Goal: Navigation & Orientation: Find specific page/section

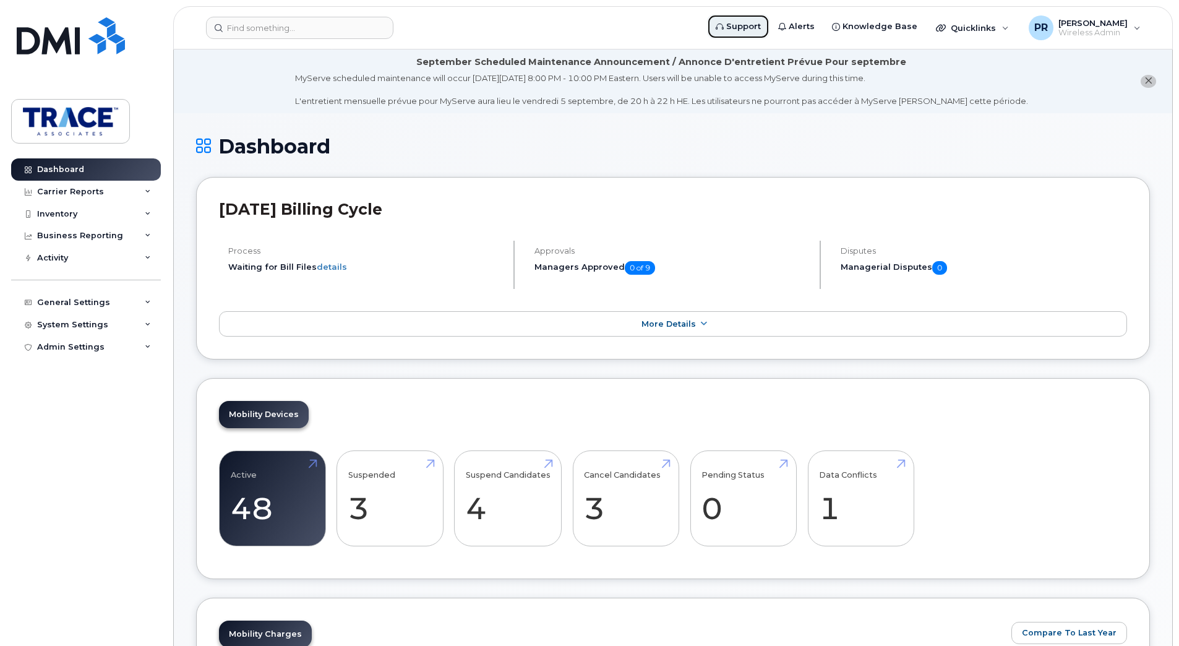
click at [761, 28] on span "Support" at bounding box center [743, 26] width 35 height 12
click at [74, 309] on div "General Settings" at bounding box center [86, 302] width 150 height 22
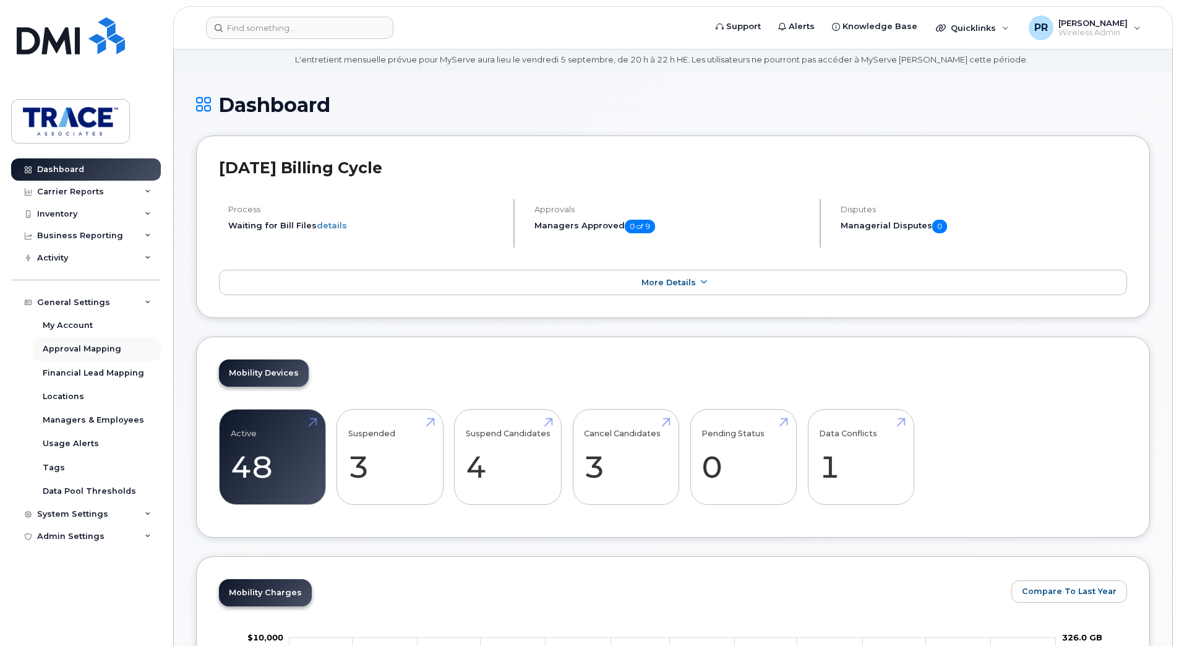
scroll to position [62, 0]
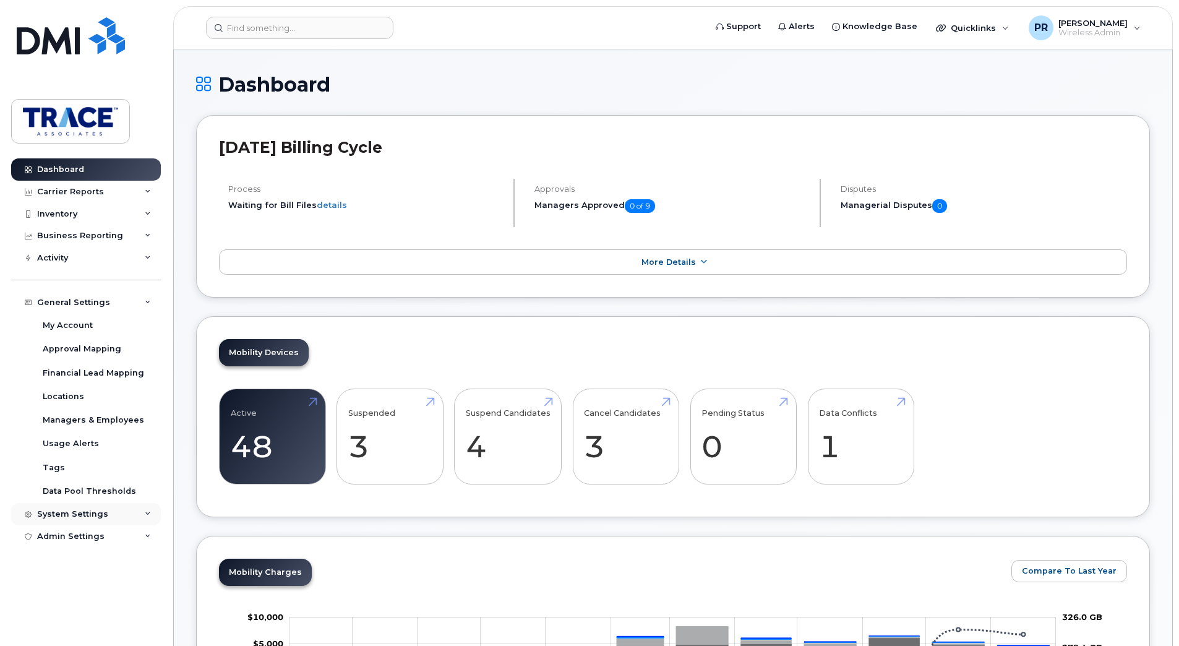
click at [108, 511] on div "System Settings" at bounding box center [86, 514] width 150 height 22
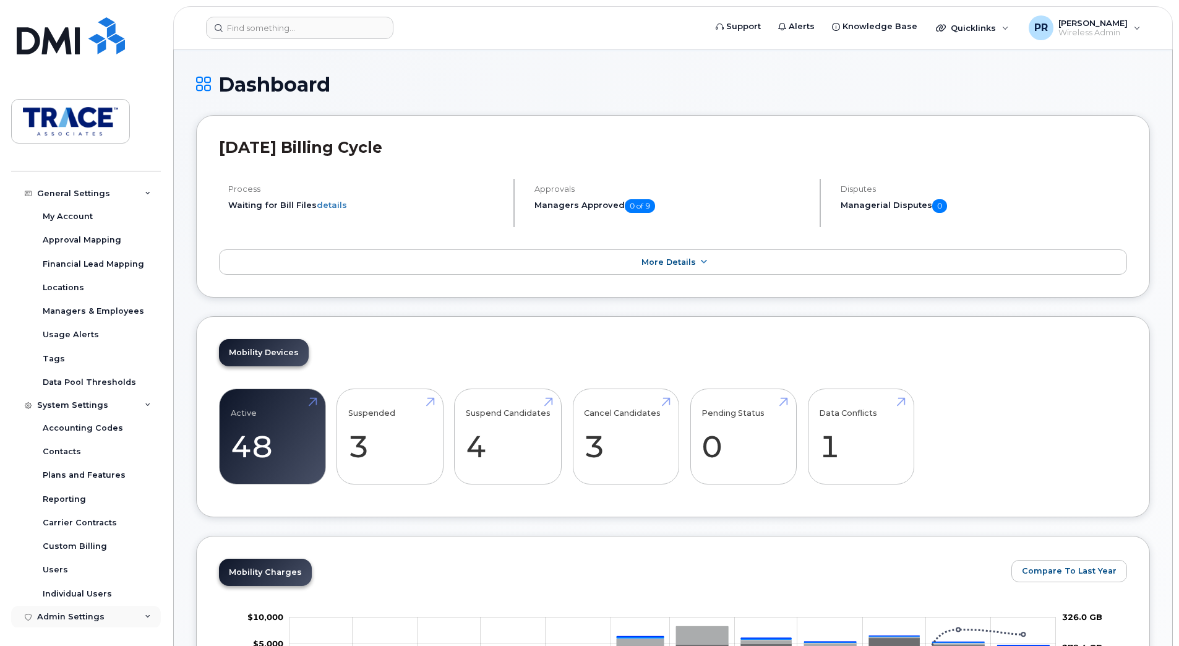
click at [100, 614] on div "Admin Settings" at bounding box center [70, 617] width 67 height 10
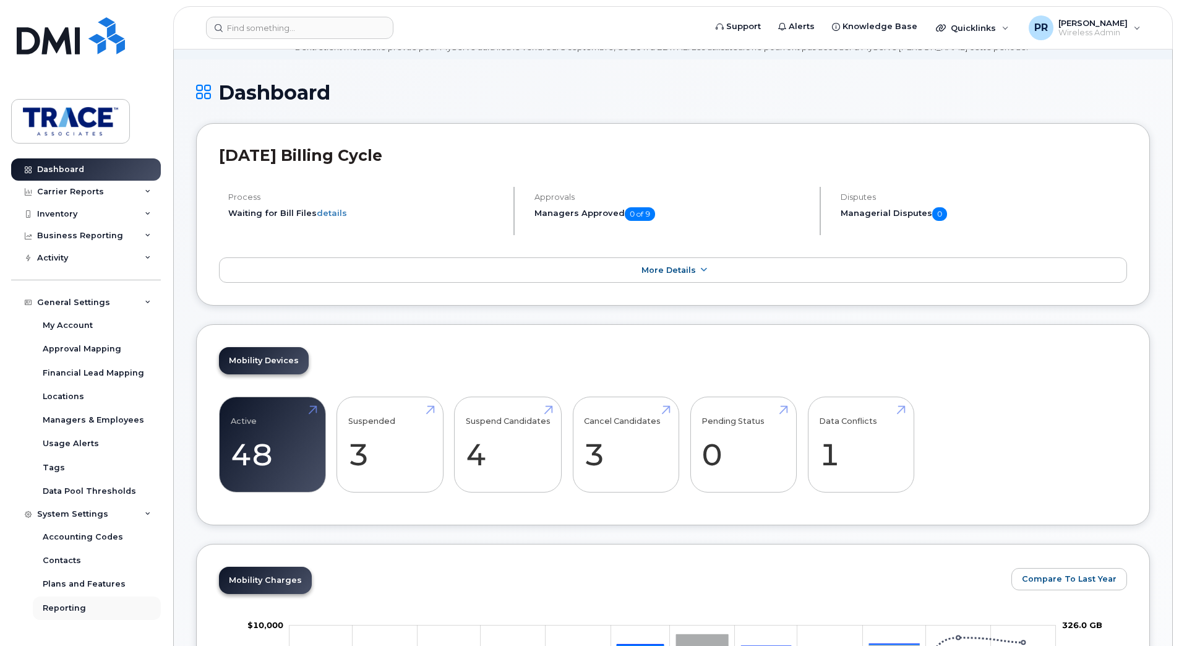
scroll to position [0, 0]
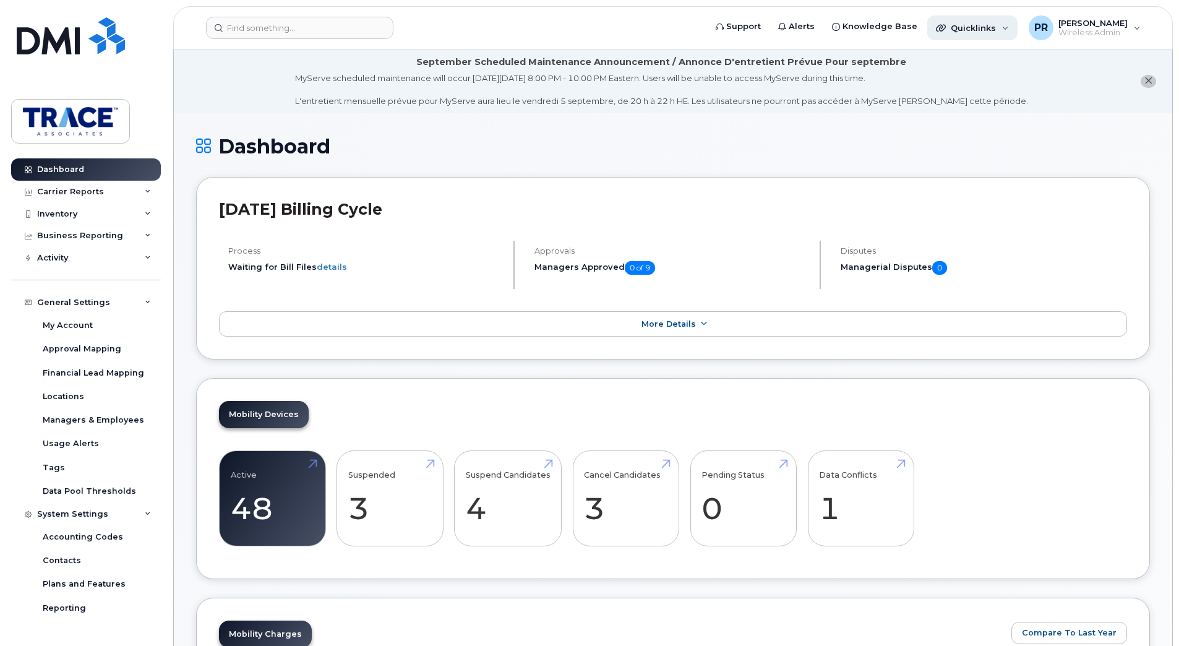
click at [1009, 25] on div "Quicklinks" at bounding box center [972, 27] width 90 height 25
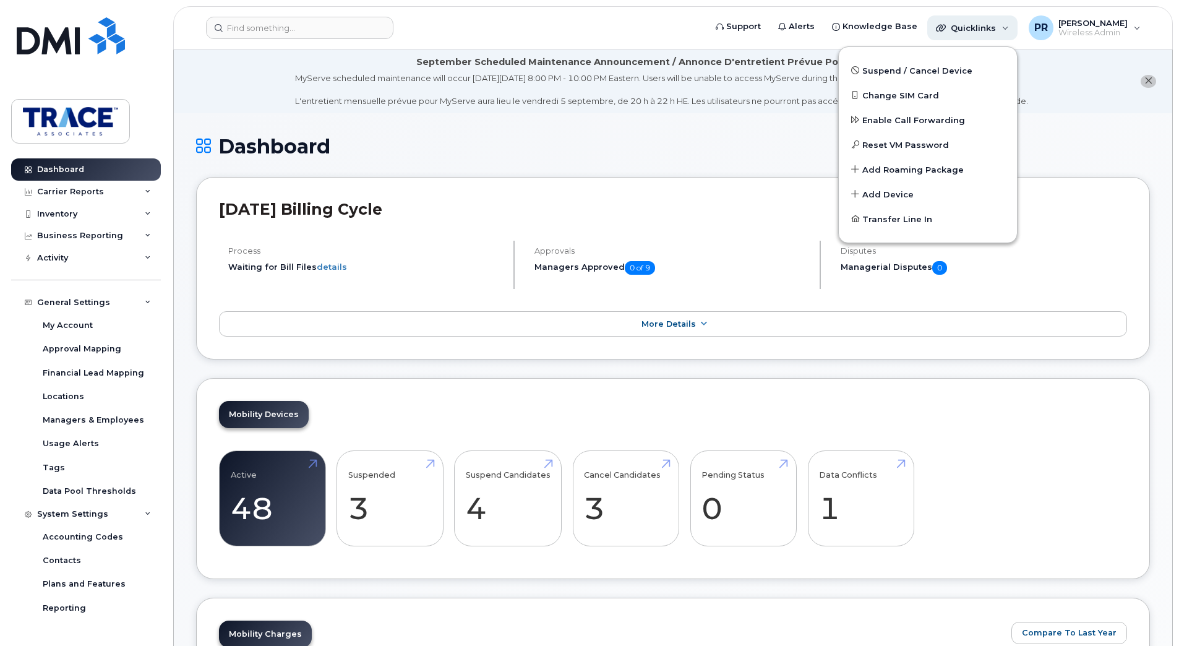
click at [1010, 26] on div "Quicklinks" at bounding box center [972, 27] width 90 height 25
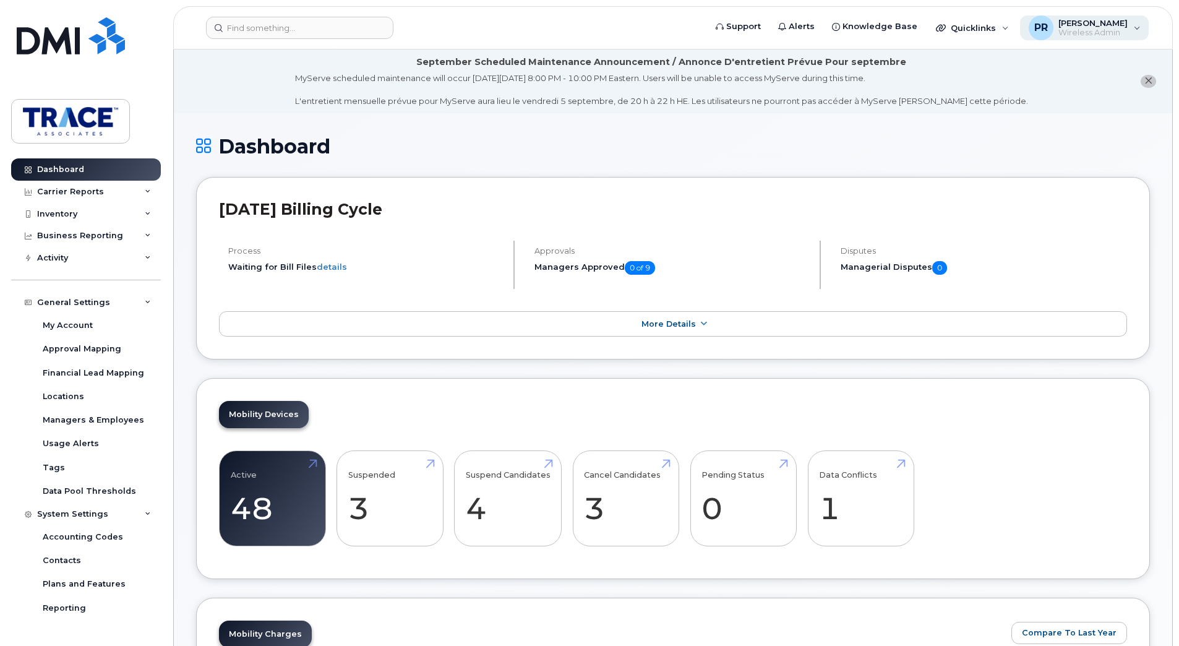
click at [1135, 28] on div "PR Preston Rudd Wireless Admin" at bounding box center [1084, 27] width 129 height 25
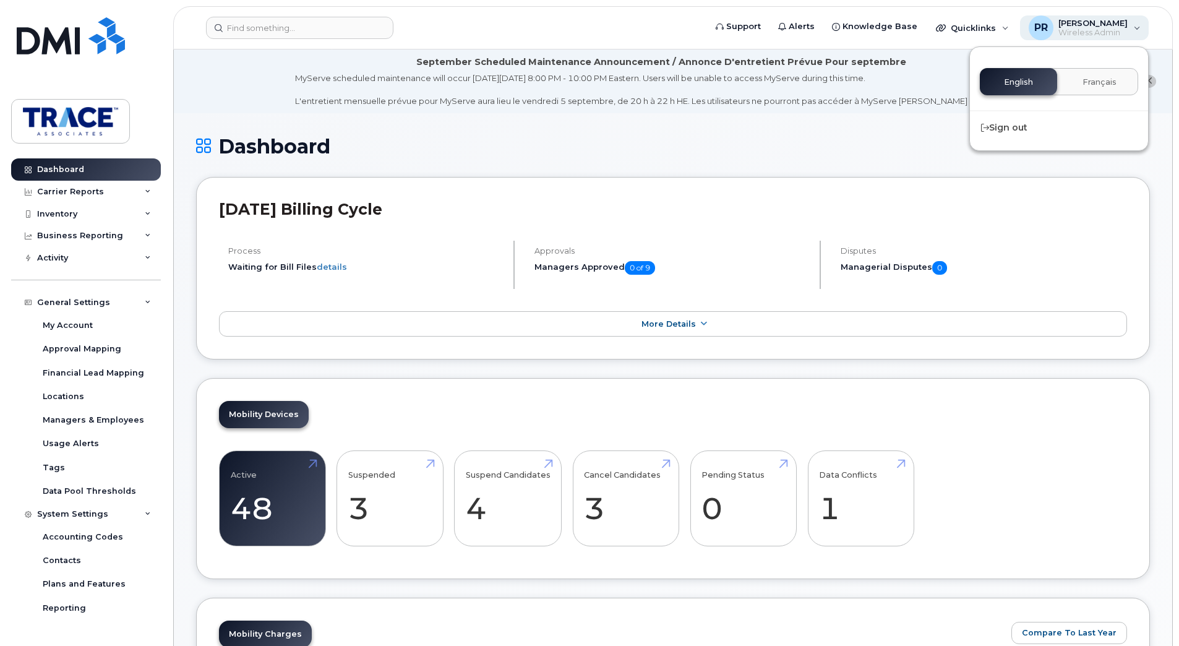
click at [1134, 28] on div "PR Preston Rudd Wireless Admin" at bounding box center [1084, 27] width 129 height 25
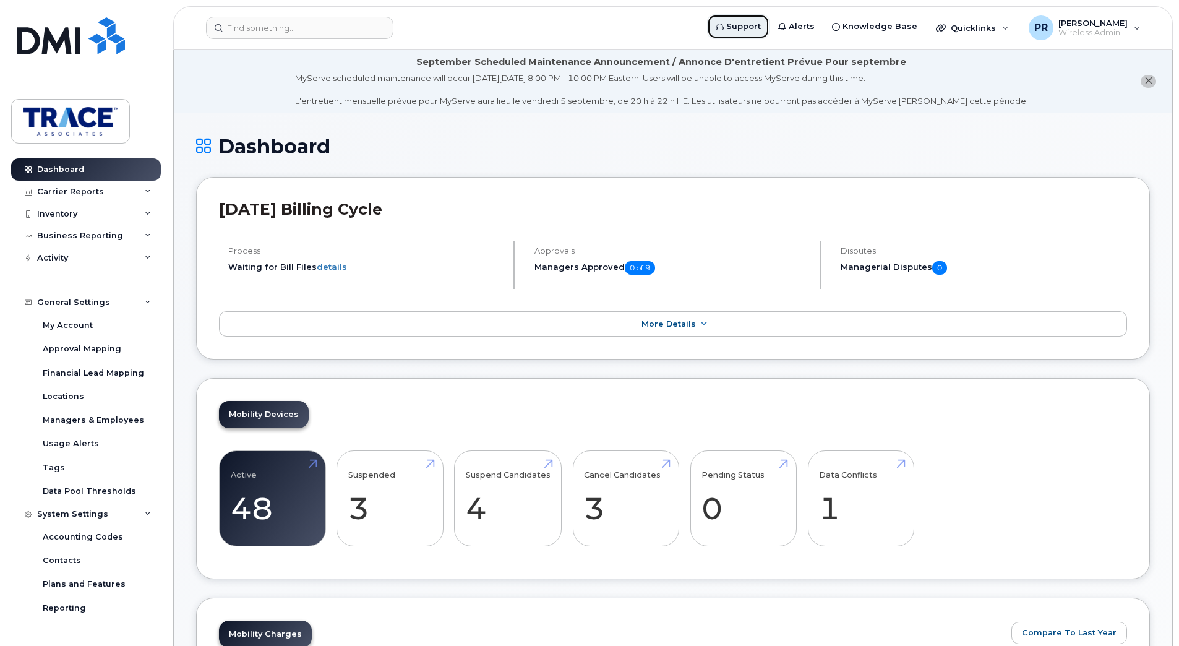
click at [753, 25] on span "Support" at bounding box center [743, 26] width 35 height 12
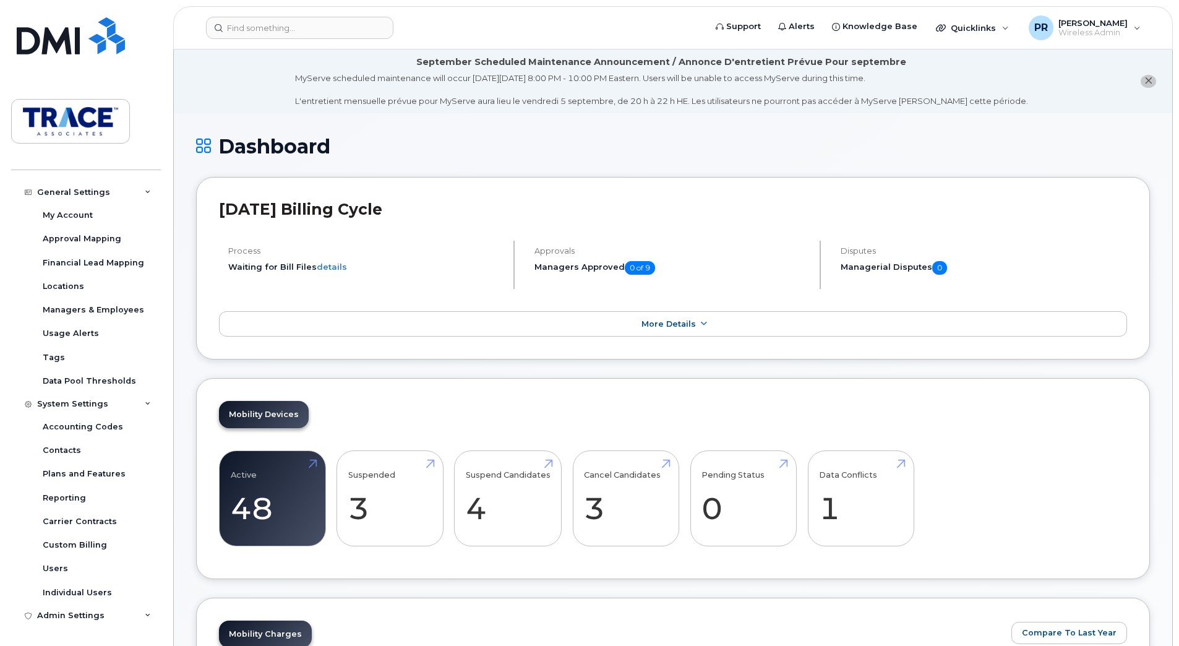
scroll to position [124, 0]
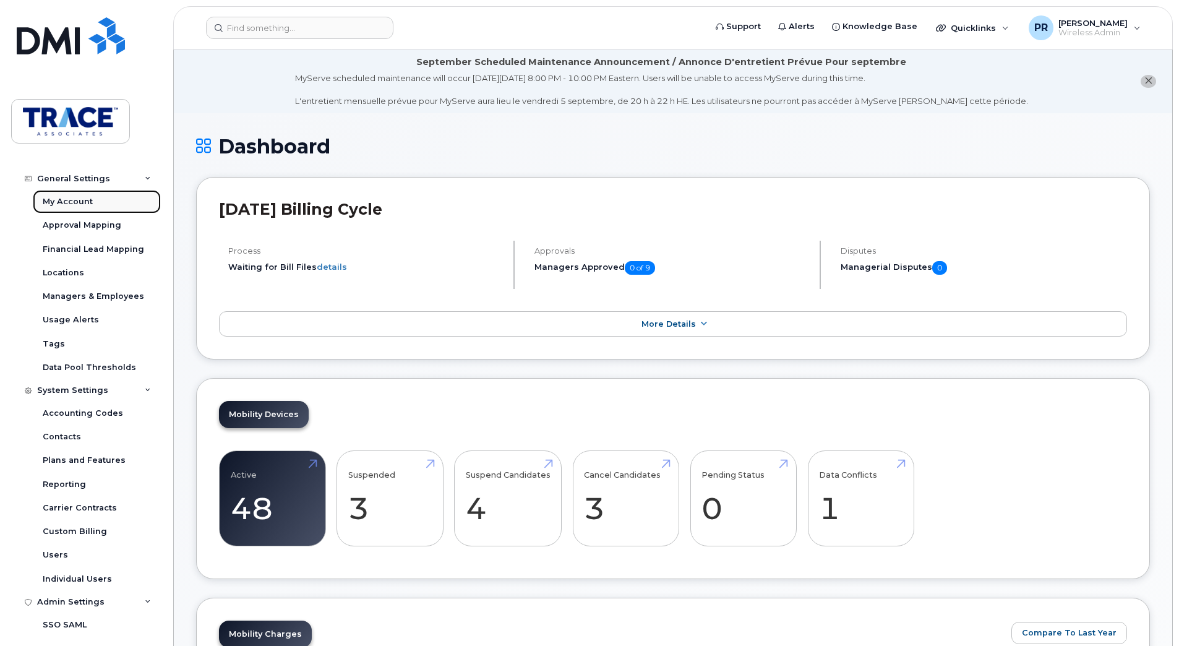
click at [63, 199] on div "My Account" at bounding box center [68, 201] width 50 height 11
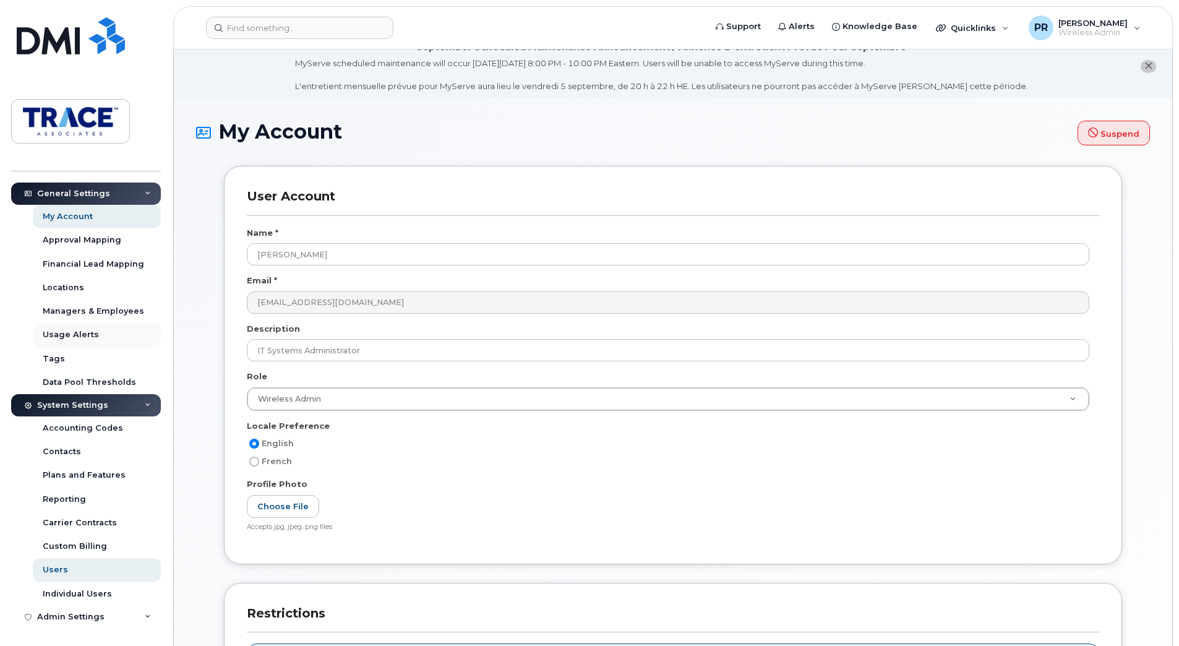
scroll to position [124, 0]
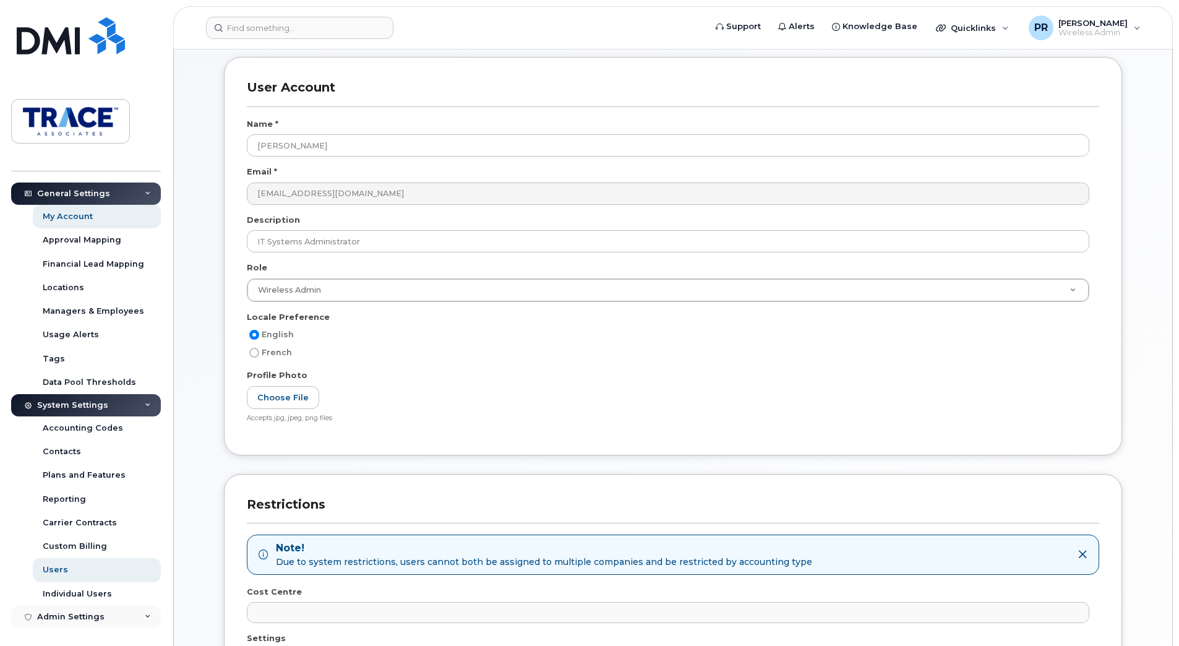
click at [80, 619] on div "Admin Settings" at bounding box center [70, 617] width 67 height 10
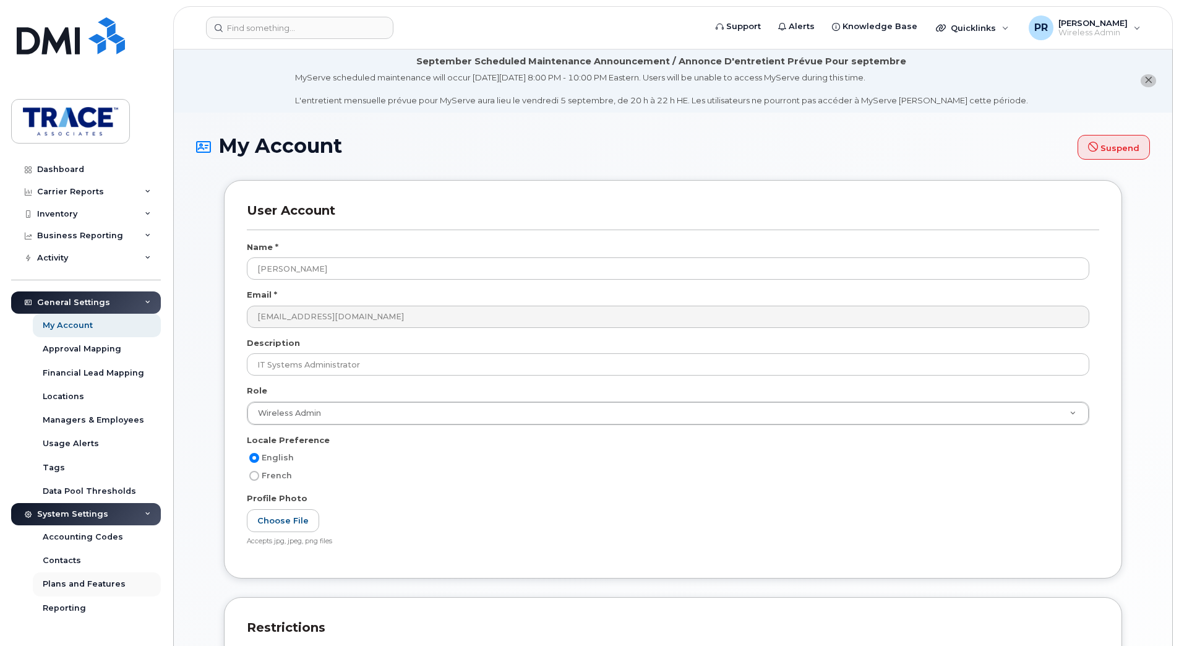
scroll to position [0, 0]
click at [137, 234] on div "Business Reporting" at bounding box center [86, 236] width 150 height 22
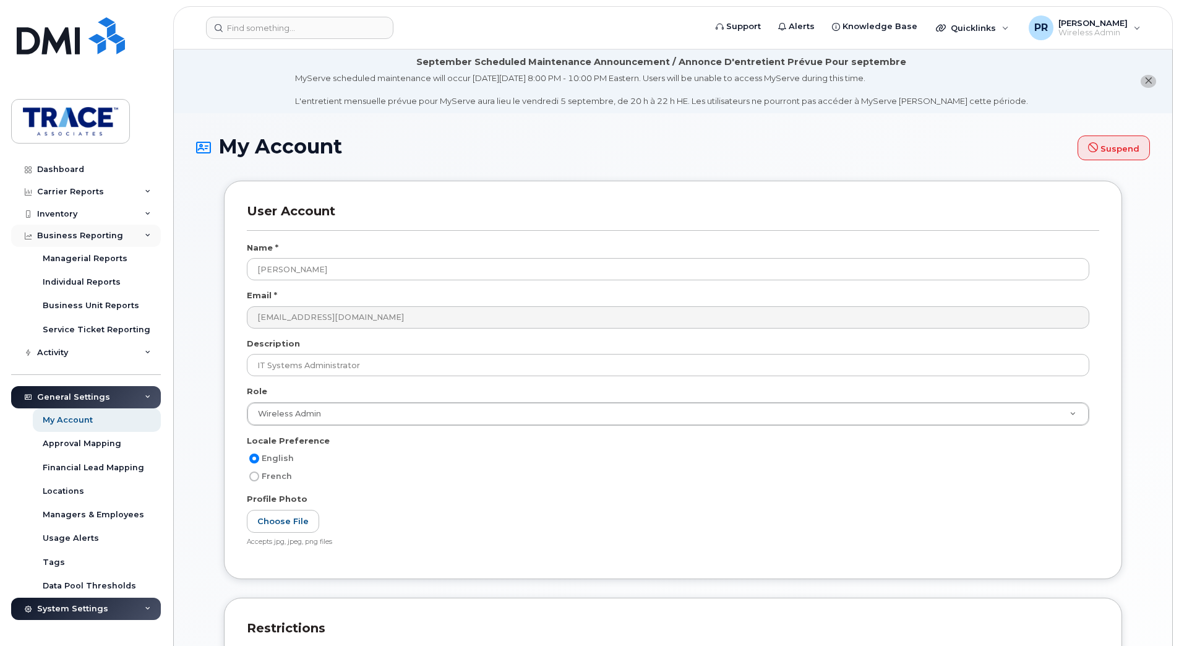
click at [137, 234] on div "Business Reporting" at bounding box center [86, 236] width 150 height 22
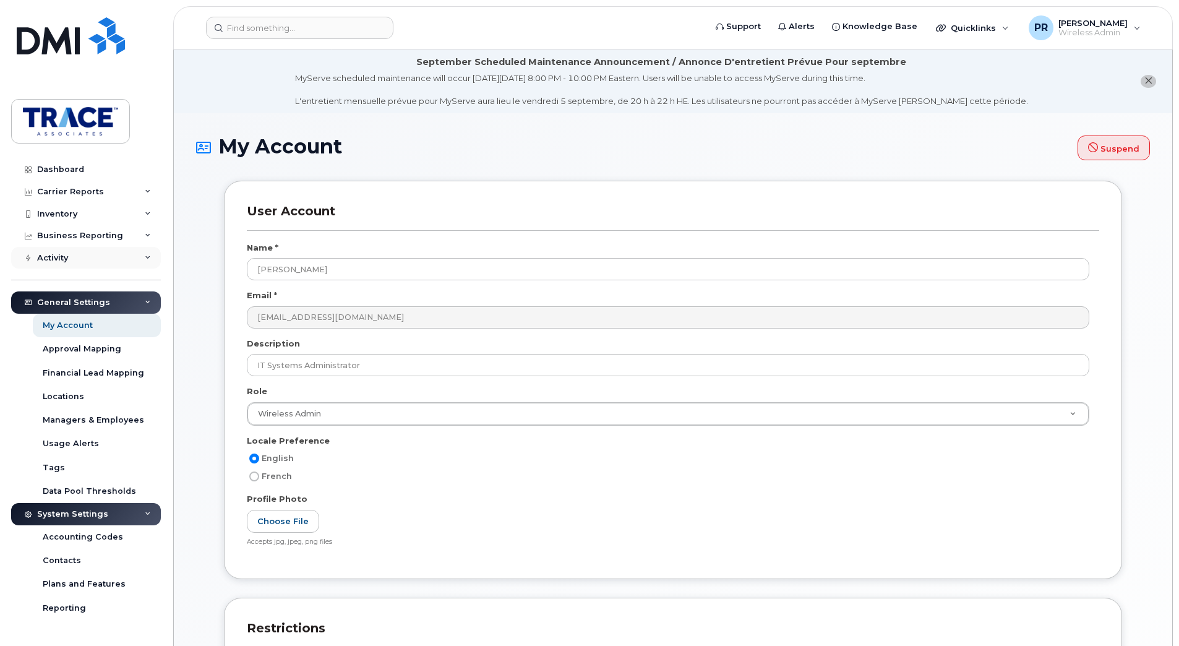
click at [139, 254] on div "Activity" at bounding box center [86, 258] width 150 height 22
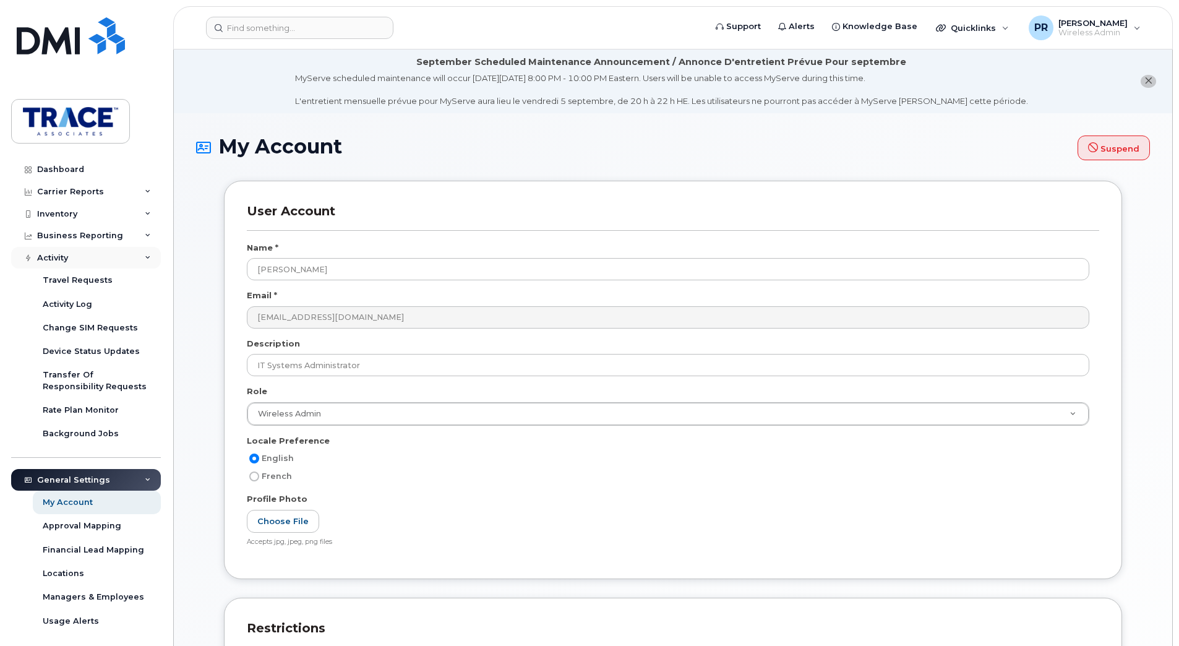
click at [139, 254] on div "Activity" at bounding box center [86, 258] width 150 height 22
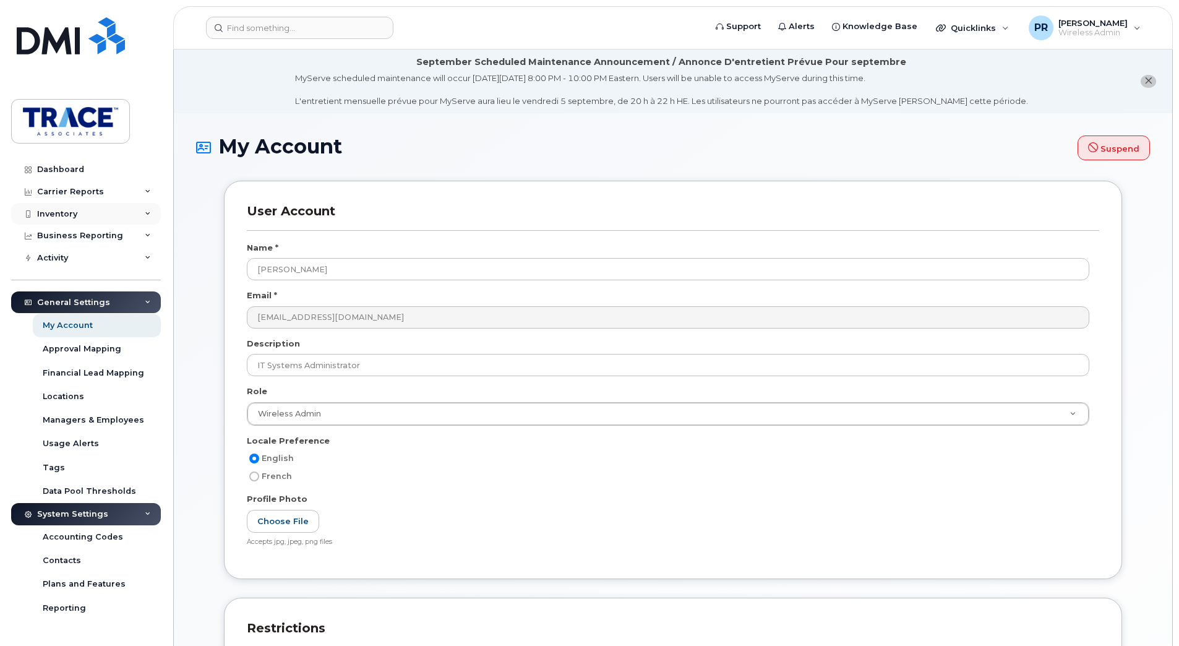
click at [137, 212] on div "Inventory" at bounding box center [86, 214] width 150 height 22
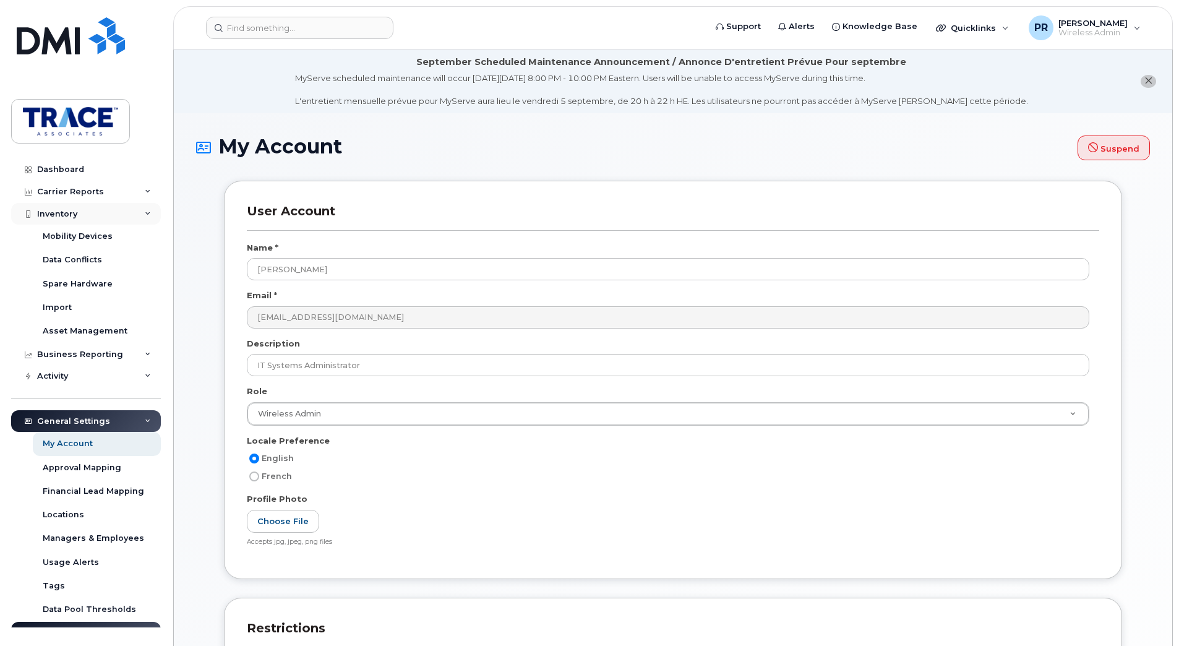
click at [137, 212] on div "Inventory" at bounding box center [86, 214] width 150 height 22
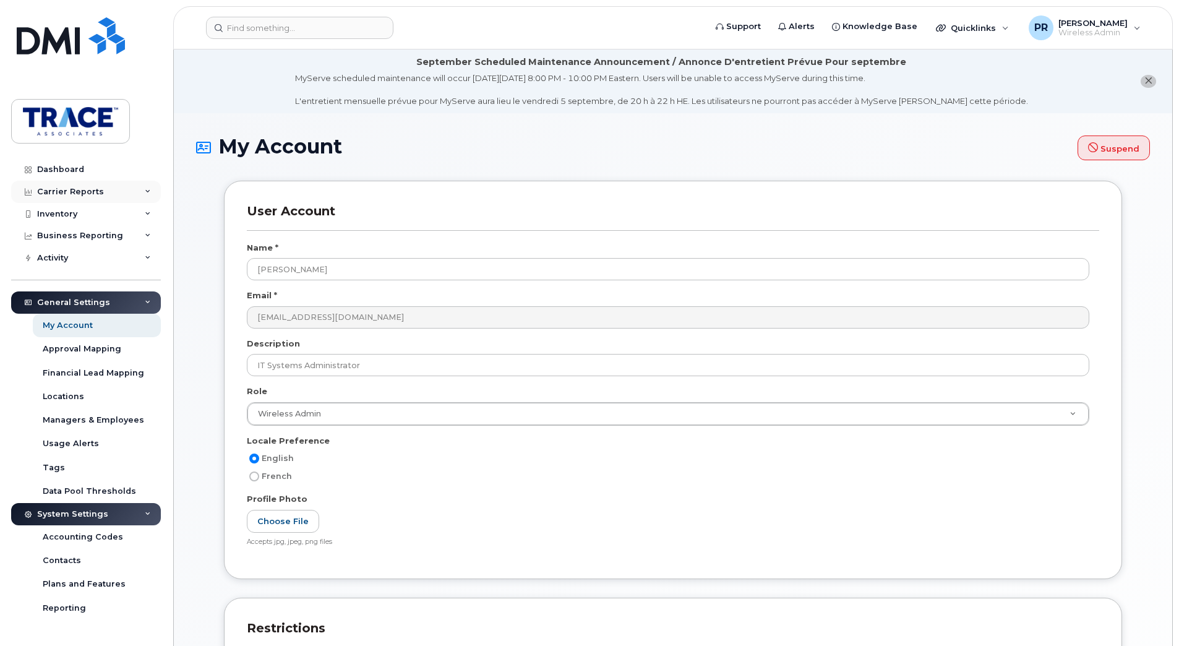
click at [145, 189] on icon at bounding box center [148, 192] width 6 height 6
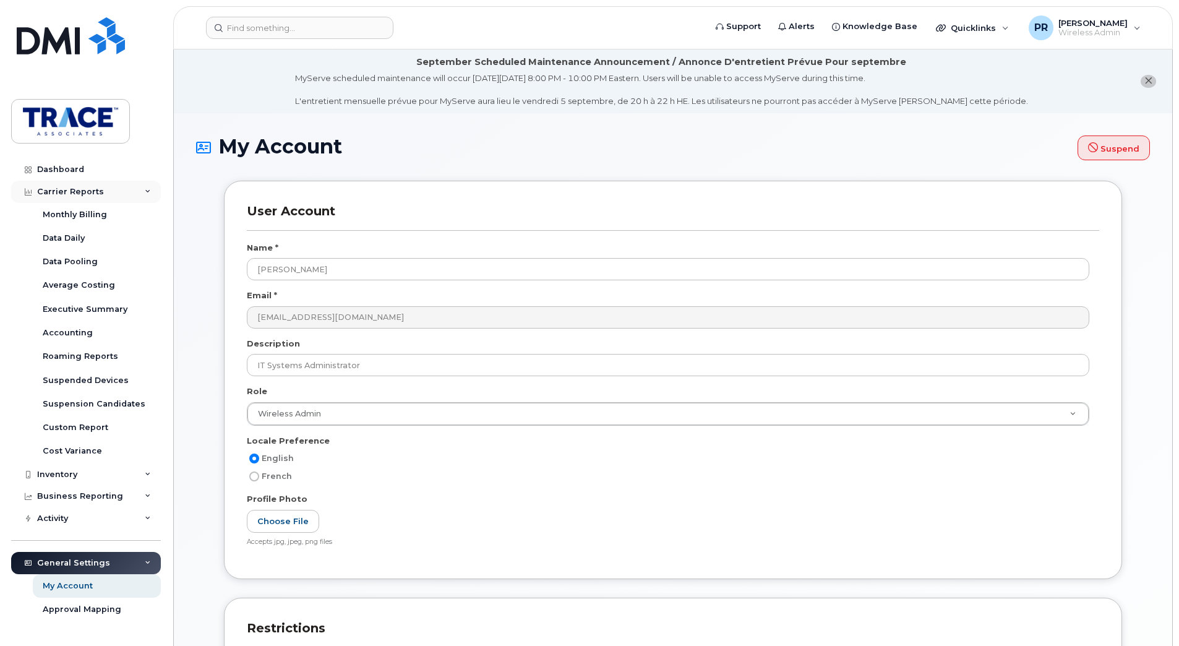
click at [145, 189] on icon at bounding box center [148, 192] width 6 height 6
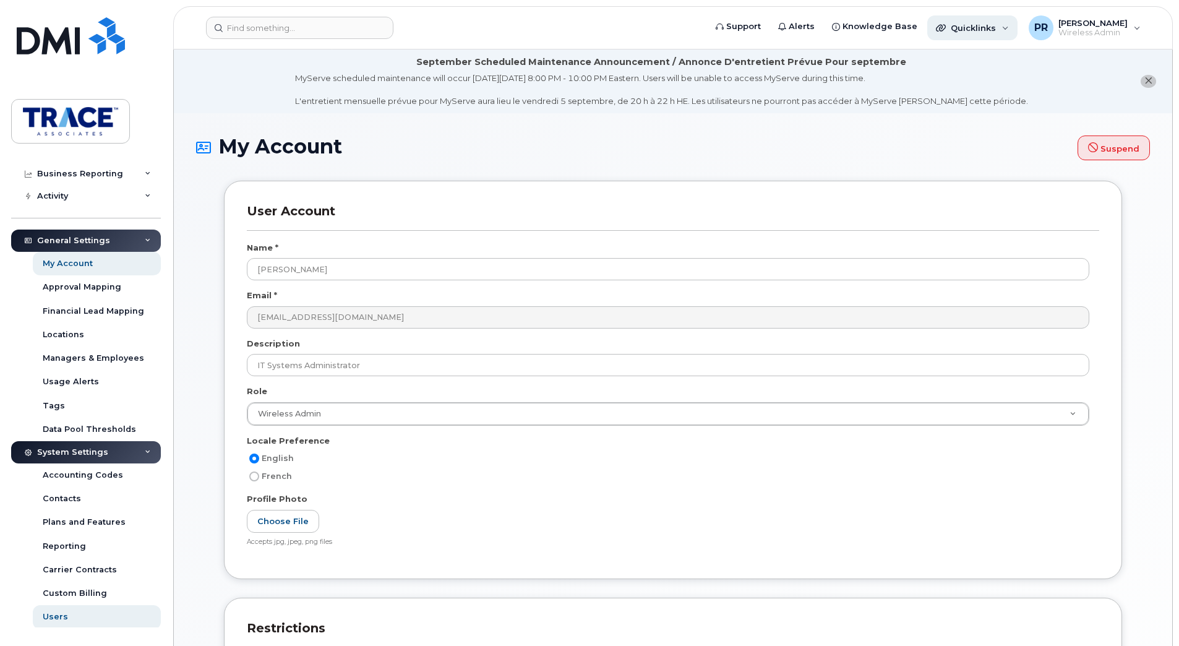
click at [995, 25] on span "Quicklinks" at bounding box center [973, 28] width 45 height 10
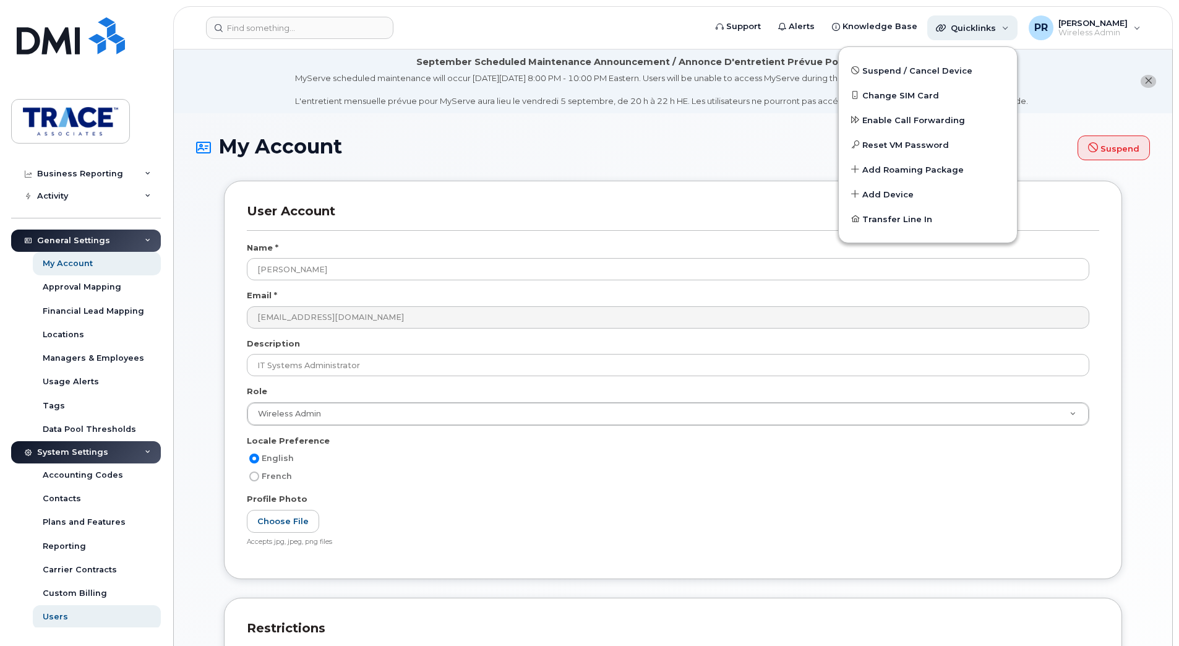
click at [995, 25] on span "Quicklinks" at bounding box center [973, 28] width 45 height 10
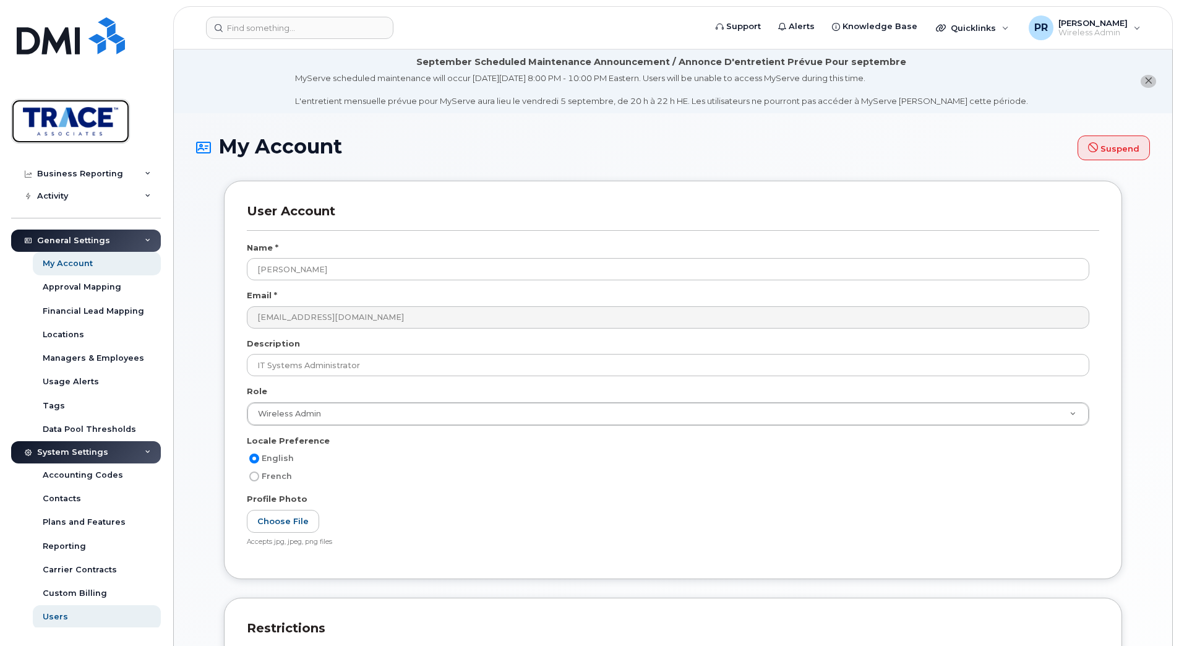
click at [58, 131] on img at bounding box center [70, 121] width 95 height 36
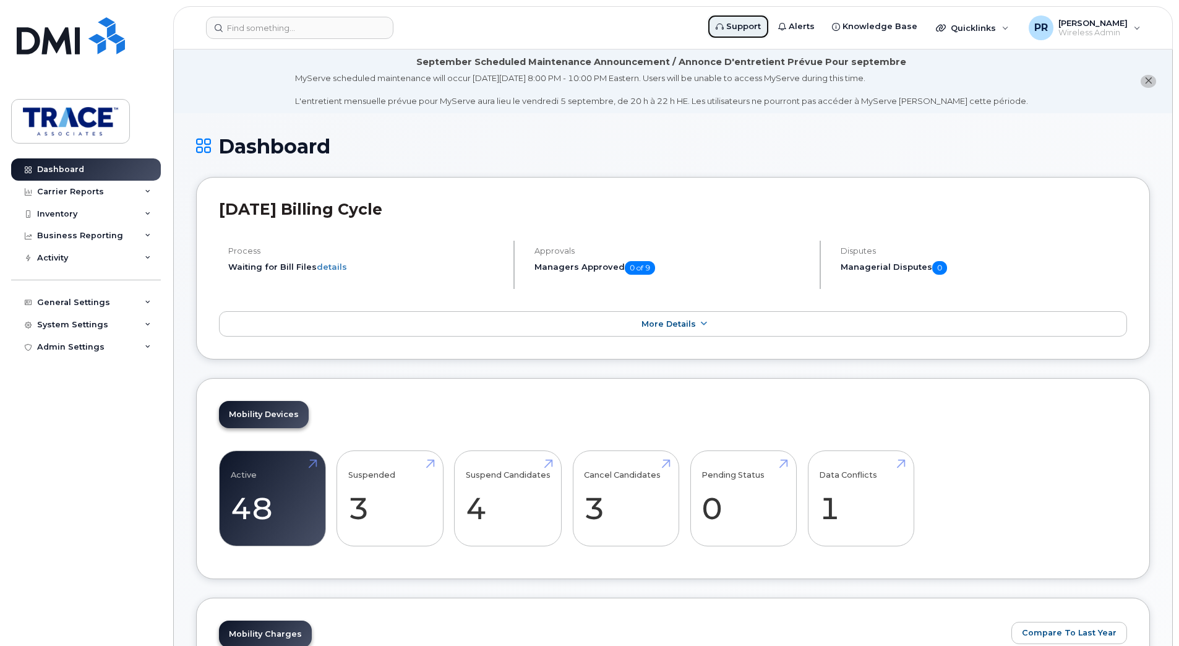
click at [745, 27] on span "Support" at bounding box center [743, 26] width 35 height 12
